Goal: Complete application form

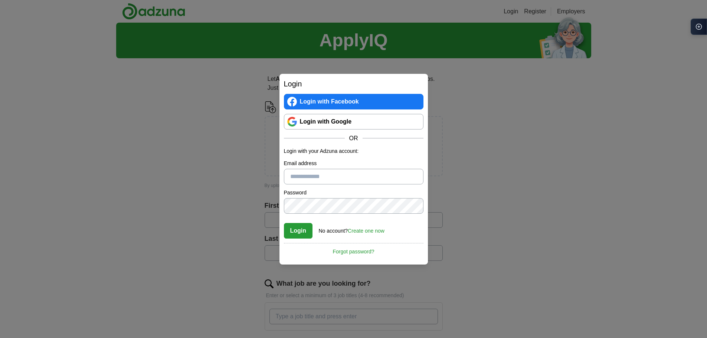
click at [332, 120] on link "Login with Google" at bounding box center [353, 122] width 139 height 16
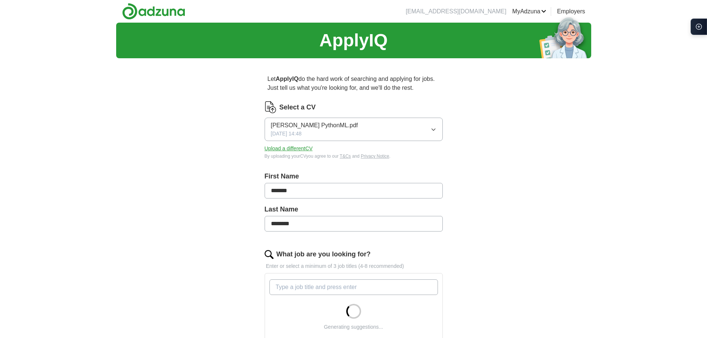
click at [429, 134] on button "[PERSON_NAME] PythonML.pdf [DATE] 14:48" at bounding box center [353, 129] width 178 height 23
click at [493, 151] on div "ApplyIQ Let ApplyIQ do the hard work of searching and applying for jobs. Just t…" at bounding box center [353, 282] width 475 height 518
click at [300, 147] on button "Upload a different CV" at bounding box center [288, 149] width 48 height 8
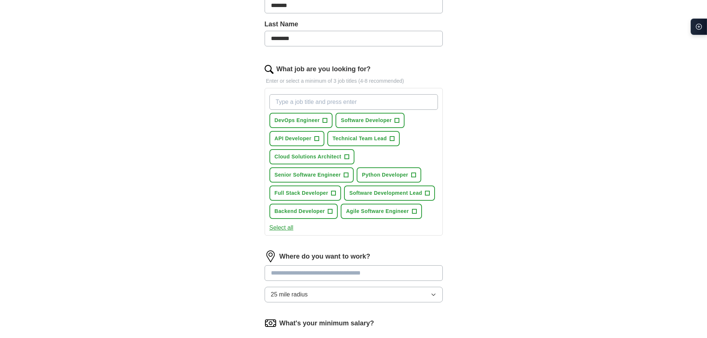
scroll to position [185, 0]
click at [396, 121] on span "+" at bounding box center [397, 120] width 4 height 6
click at [346, 172] on span "+" at bounding box center [346, 175] width 4 height 6
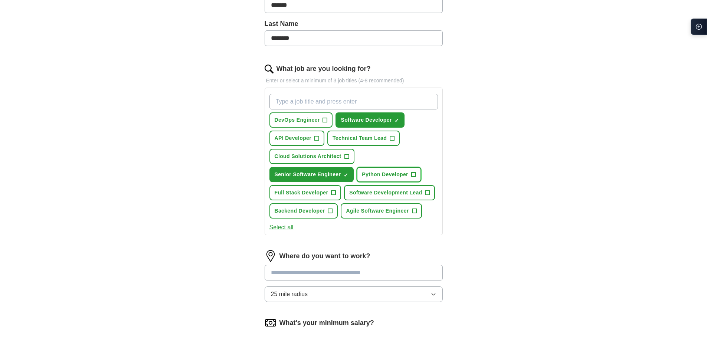
click at [412, 172] on span "+" at bounding box center [413, 175] width 4 height 6
click at [328, 193] on span "Full Stack Developer" at bounding box center [301, 193] width 54 height 8
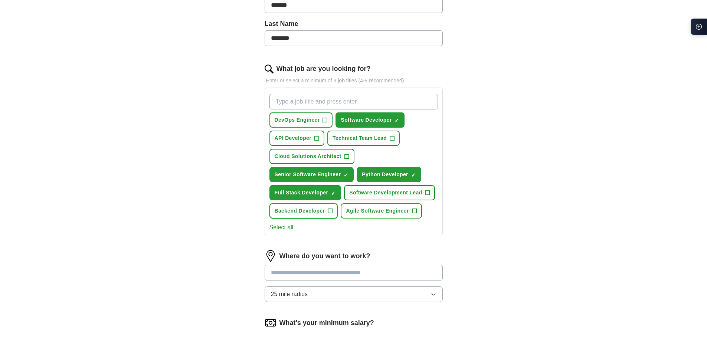
click at [328, 214] on span "+" at bounding box center [330, 211] width 4 height 6
click at [428, 191] on span "+" at bounding box center [427, 193] width 4 height 6
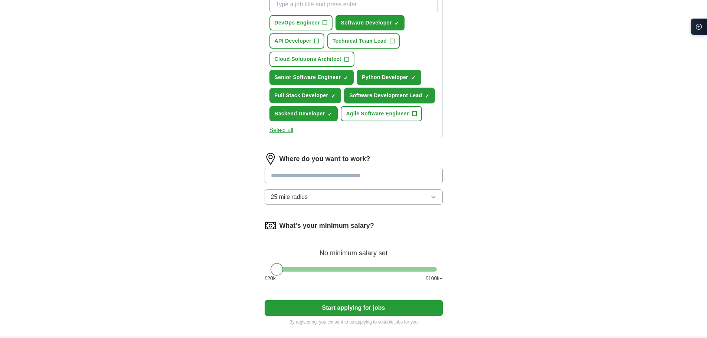
scroll to position [284, 0]
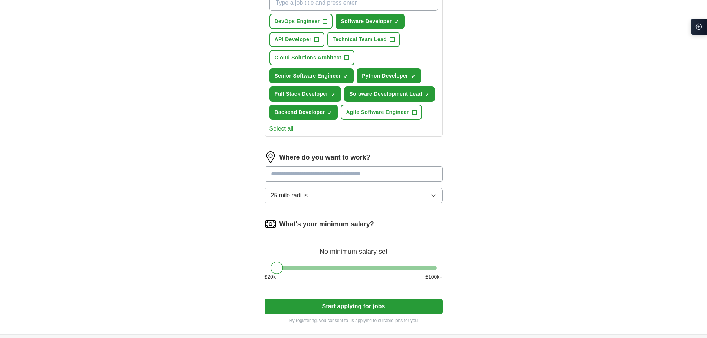
click at [362, 172] on input at bounding box center [353, 174] width 178 height 16
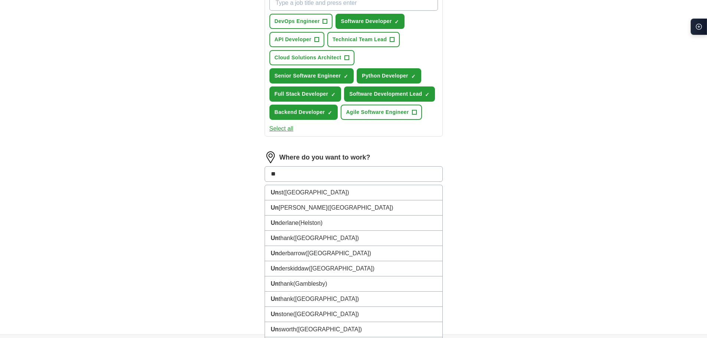
type input "*"
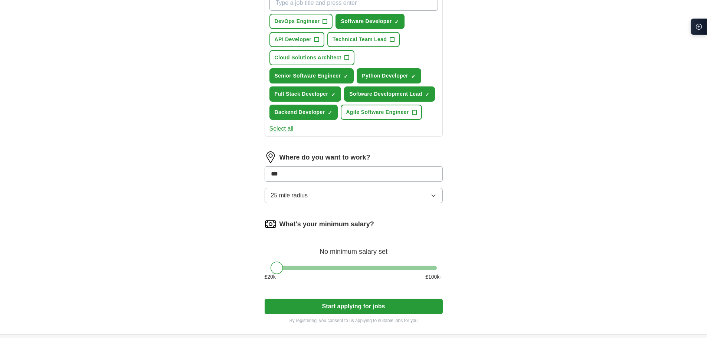
type input "****"
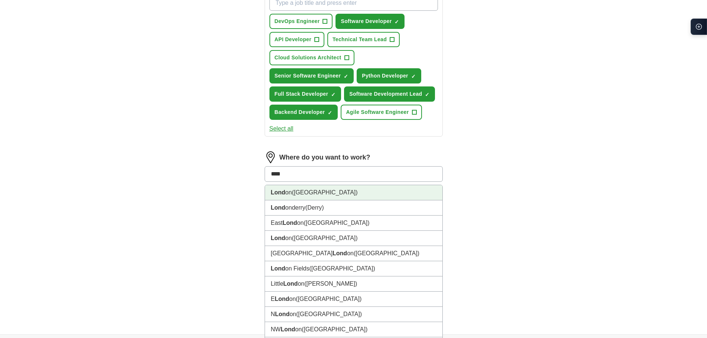
click at [316, 193] on li "Lond on (UK)" at bounding box center [353, 192] width 177 height 15
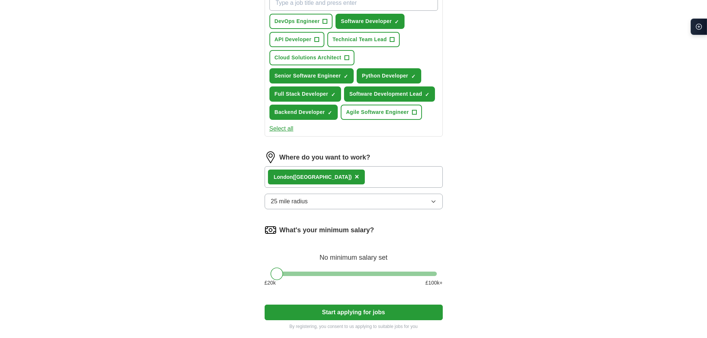
click at [348, 181] on div "Lond on (UK) ×" at bounding box center [353, 177] width 178 height 22
click at [347, 178] on div "Lond on (UK) ×" at bounding box center [353, 177] width 178 height 22
click at [315, 202] on button "25 mile radius" at bounding box center [353, 202] width 178 height 16
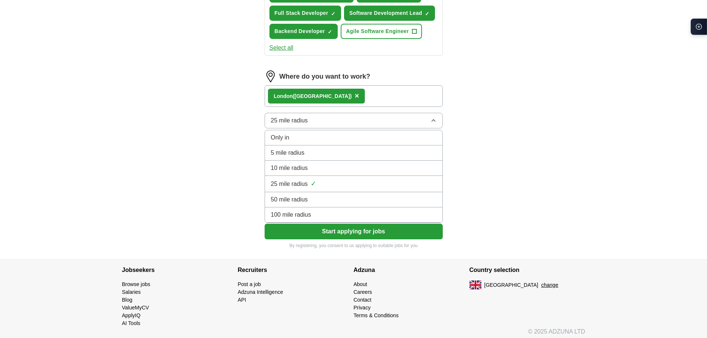
scroll to position [369, 0]
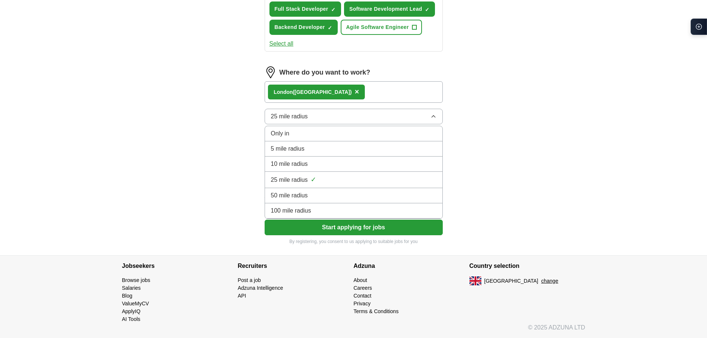
click at [317, 211] on div "100 mile radius" at bounding box center [353, 210] width 165 height 9
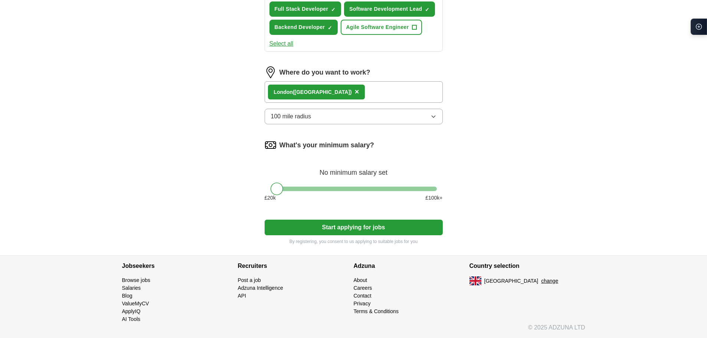
click at [355, 90] on span "×" at bounding box center [357, 92] width 4 height 8
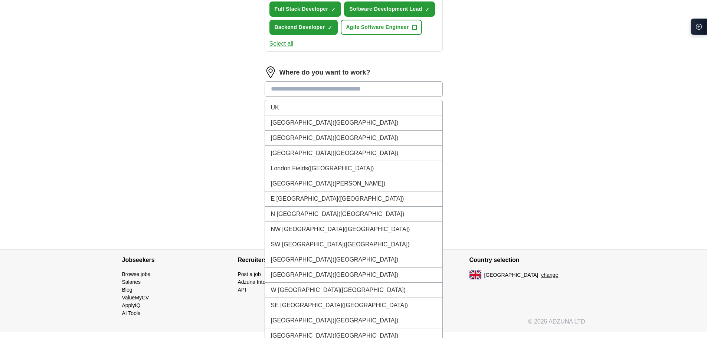
click at [311, 94] on input at bounding box center [353, 89] width 178 height 16
click at [291, 102] on li "UK" at bounding box center [353, 107] width 177 height 15
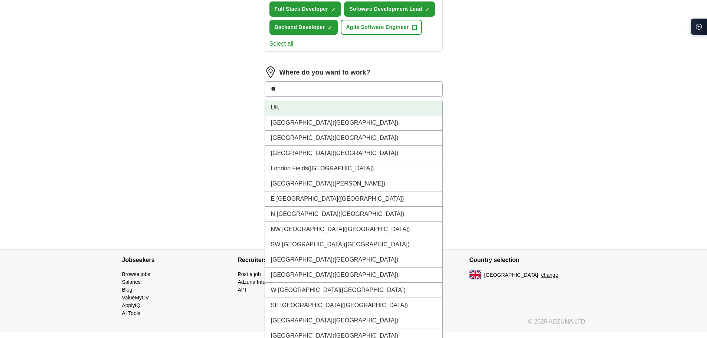
scroll to position [363, 0]
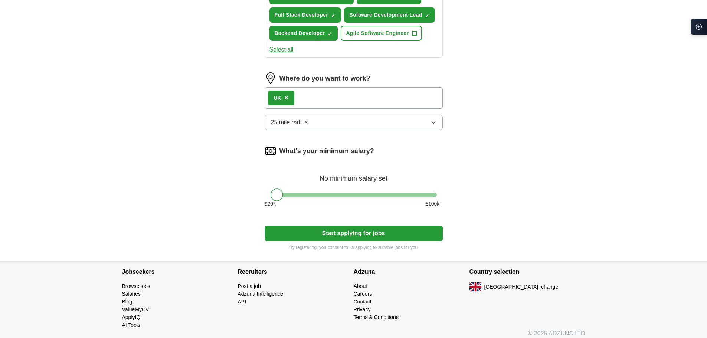
click at [336, 230] on button "Start applying for jobs" at bounding box center [353, 234] width 178 height 16
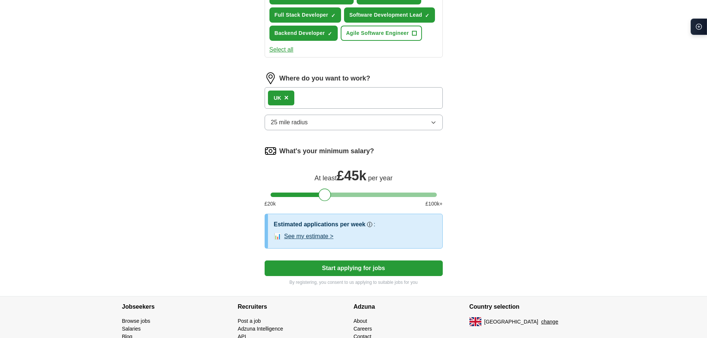
drag, startPoint x: 273, startPoint y: 195, endPoint x: 320, endPoint y: 194, distance: 47.9
click at [320, 194] on div at bounding box center [324, 194] width 13 height 13
click at [349, 266] on button "Start applying for jobs" at bounding box center [353, 268] width 178 height 16
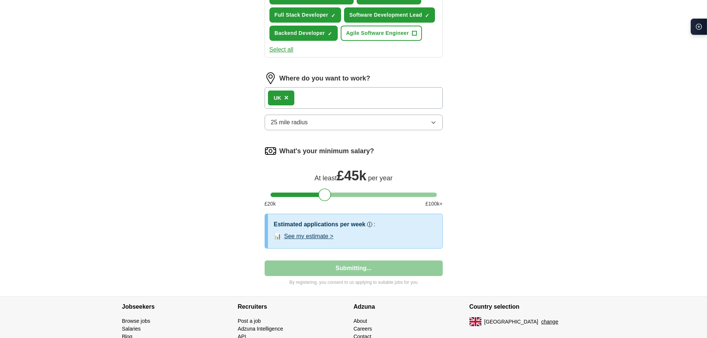
select select "**"
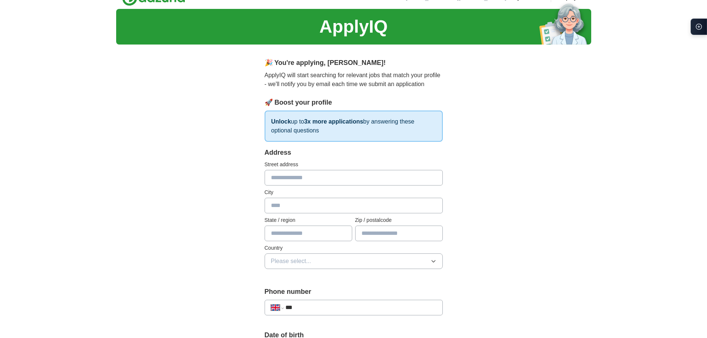
scroll to position [0, 0]
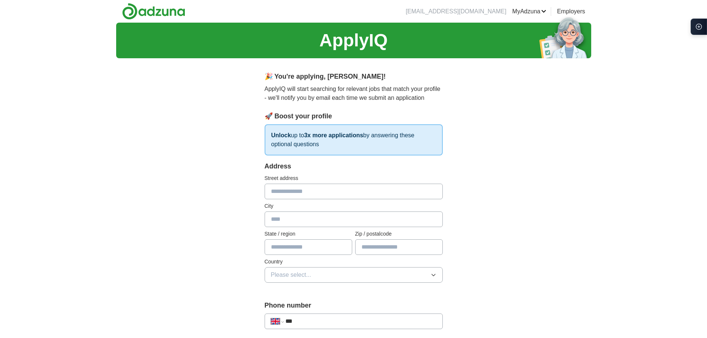
click at [328, 195] on input "text" at bounding box center [353, 192] width 178 height 16
type input "**********"
type input "*******"
type input "**********"
type input "*******"
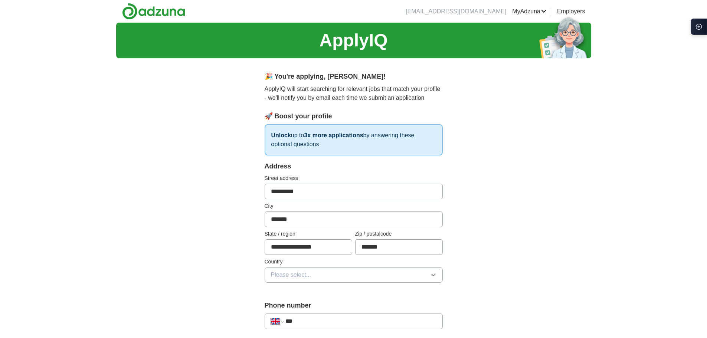
click at [343, 277] on button "Please select..." at bounding box center [353, 275] width 178 height 16
drag, startPoint x: 328, startPoint y: 291, endPoint x: 330, endPoint y: 279, distance: 12.4
click at [328, 291] on div "[GEOGRAPHIC_DATA]" at bounding box center [353, 291] width 165 height 9
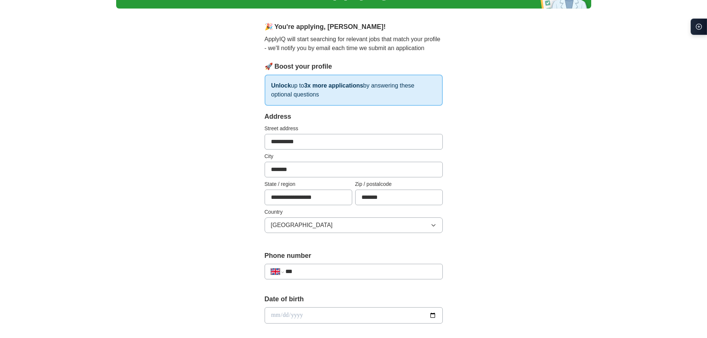
scroll to position [111, 0]
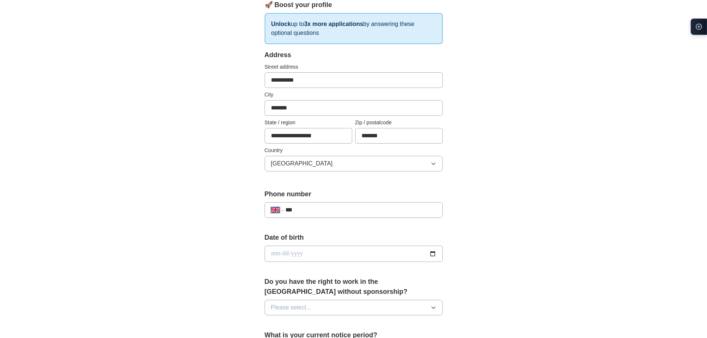
click at [316, 207] on input "***" at bounding box center [360, 209] width 151 height 9
type input "**********"
click at [432, 253] on input "date" at bounding box center [353, 254] width 178 height 16
type input "**********"
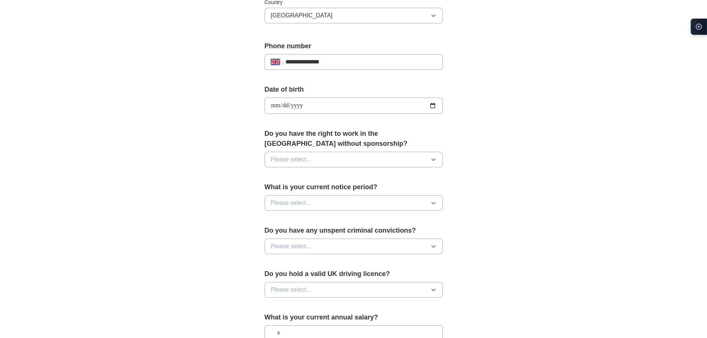
scroll to position [260, 0]
click at [359, 163] on button "Please select..." at bounding box center [353, 159] width 178 height 16
click at [350, 177] on div "Yes" at bounding box center [353, 176] width 165 height 9
click at [355, 197] on button "Please select..." at bounding box center [353, 203] width 178 height 16
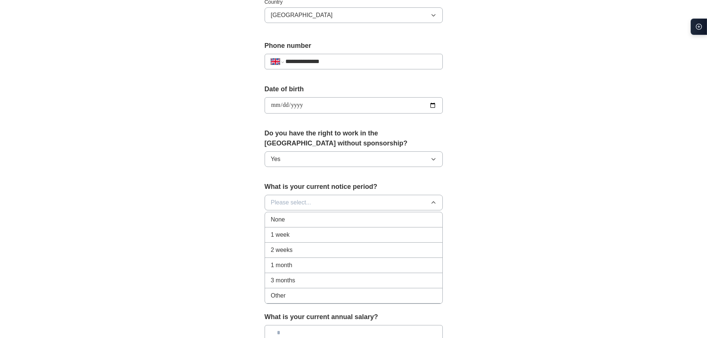
click at [346, 220] on div "None" at bounding box center [353, 219] width 165 height 9
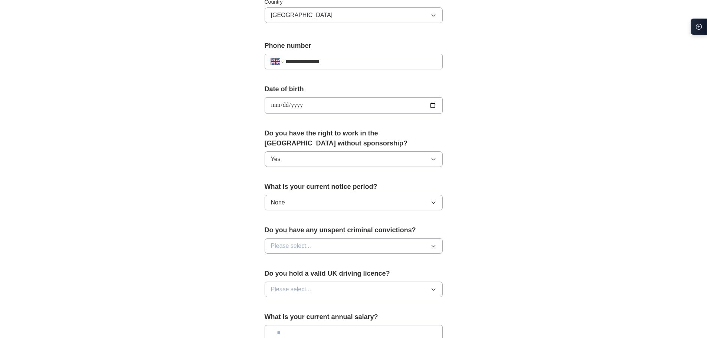
click at [342, 248] on button "Please select..." at bounding box center [353, 246] width 178 height 16
click at [338, 280] on div "No" at bounding box center [353, 278] width 165 height 9
click at [342, 289] on button "Please select..." at bounding box center [353, 290] width 178 height 16
click at [341, 316] on li "No" at bounding box center [353, 321] width 177 height 15
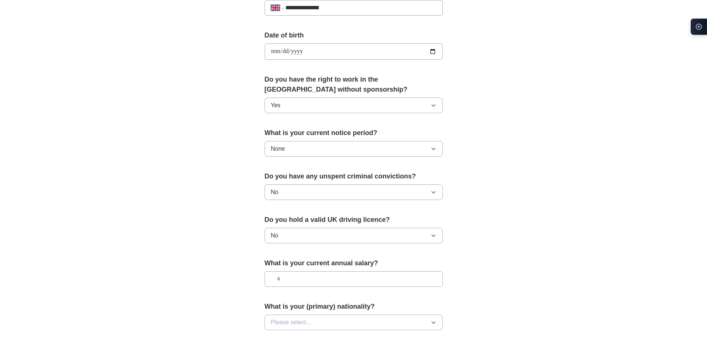
scroll to position [408, 0]
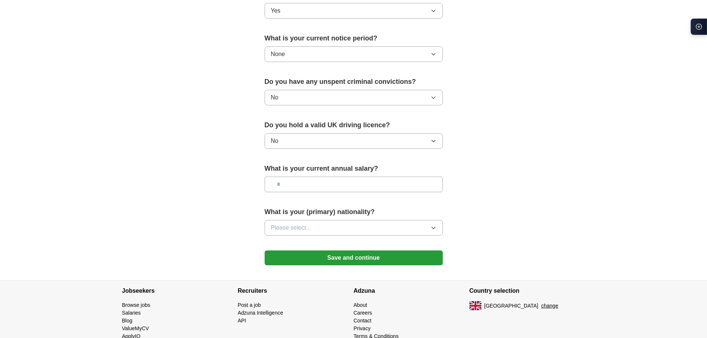
click at [342, 184] on input "text" at bounding box center [353, 185] width 178 height 16
type input "**"
click at [406, 225] on button "Please select..." at bounding box center [353, 228] width 178 height 16
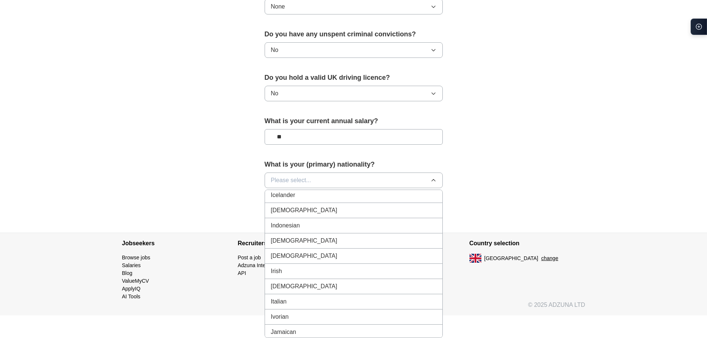
scroll to position [1187, 0]
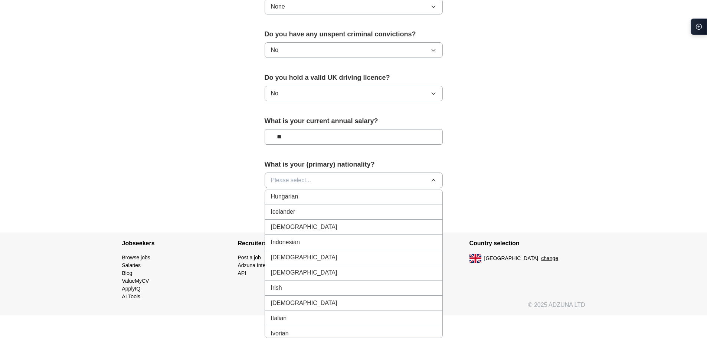
click at [369, 224] on div "Indian" at bounding box center [353, 227] width 165 height 9
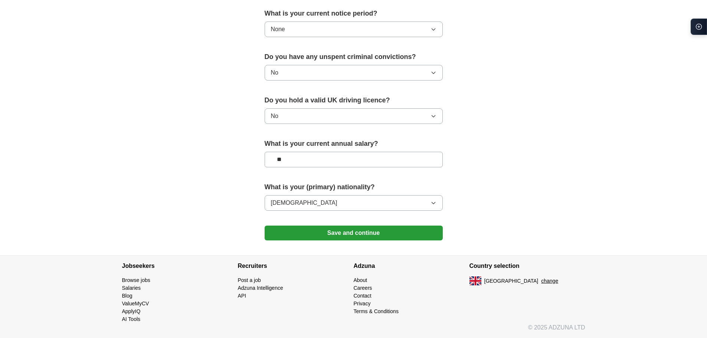
scroll to position [433, 0]
click at [373, 230] on button "Save and continue" at bounding box center [353, 233] width 178 height 15
